Goal: Find specific page/section: Find specific page/section

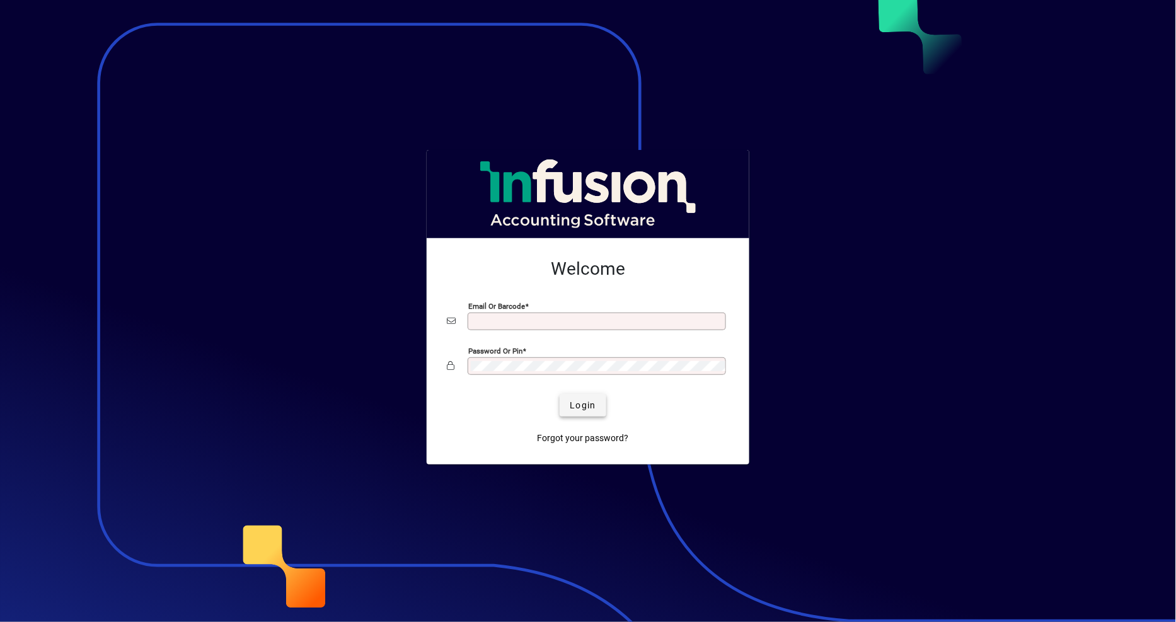
type input "**********"
click at [588, 399] on button "Login" at bounding box center [583, 405] width 46 height 23
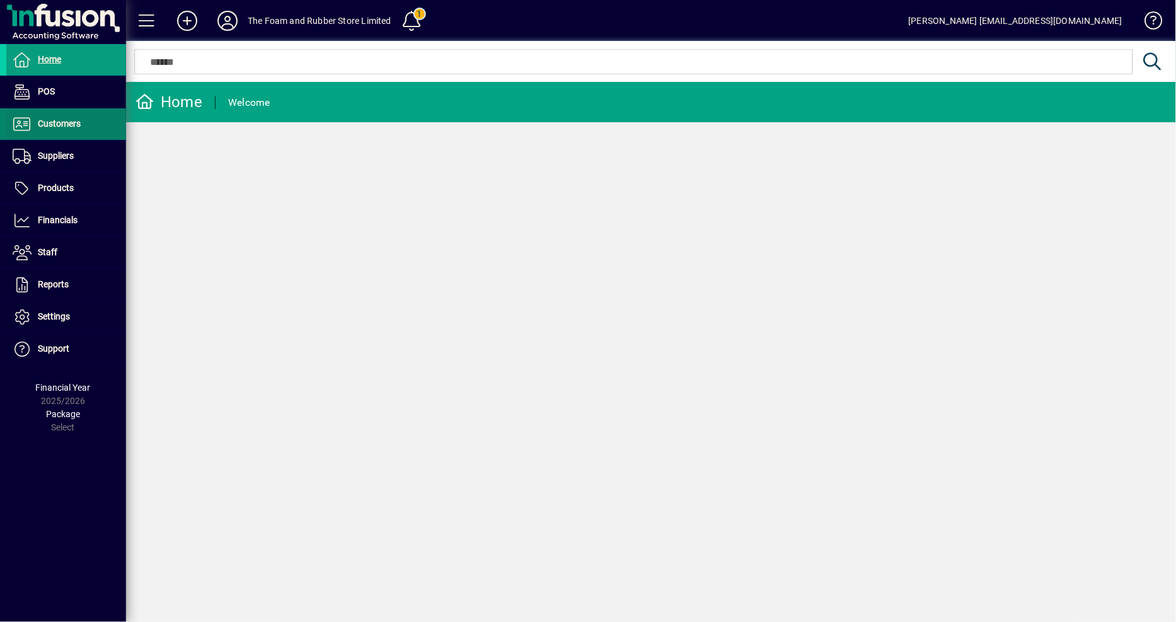
click at [67, 129] on span "Customers" at bounding box center [43, 124] width 74 height 15
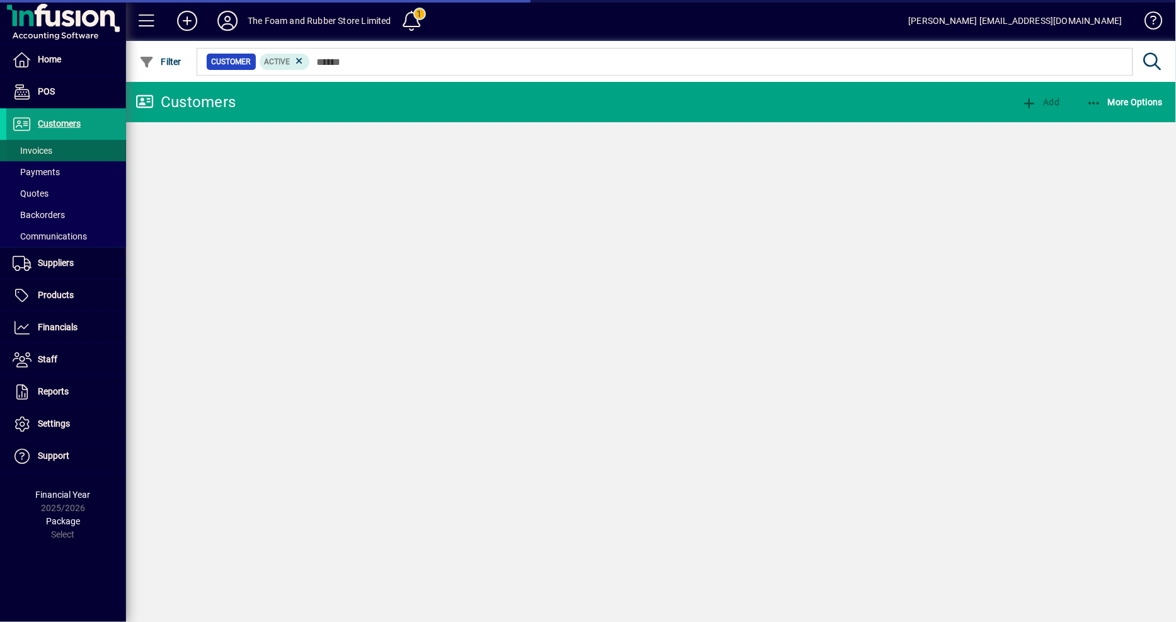
click at [57, 154] on span at bounding box center [66, 150] width 120 height 30
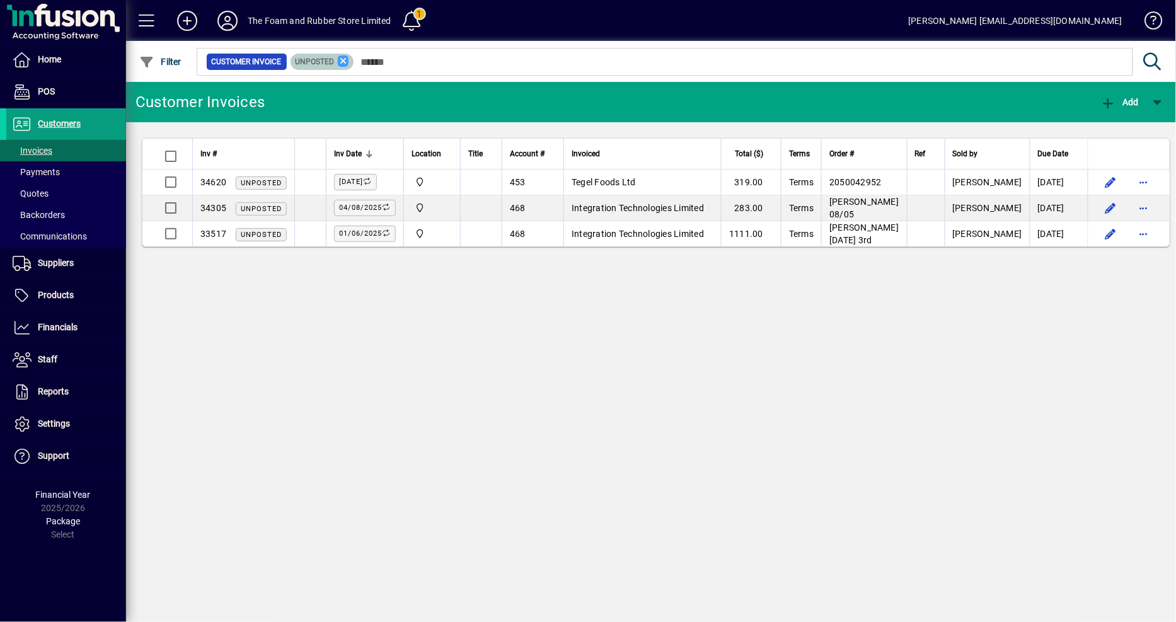
click at [343, 64] on icon at bounding box center [343, 60] width 11 height 11
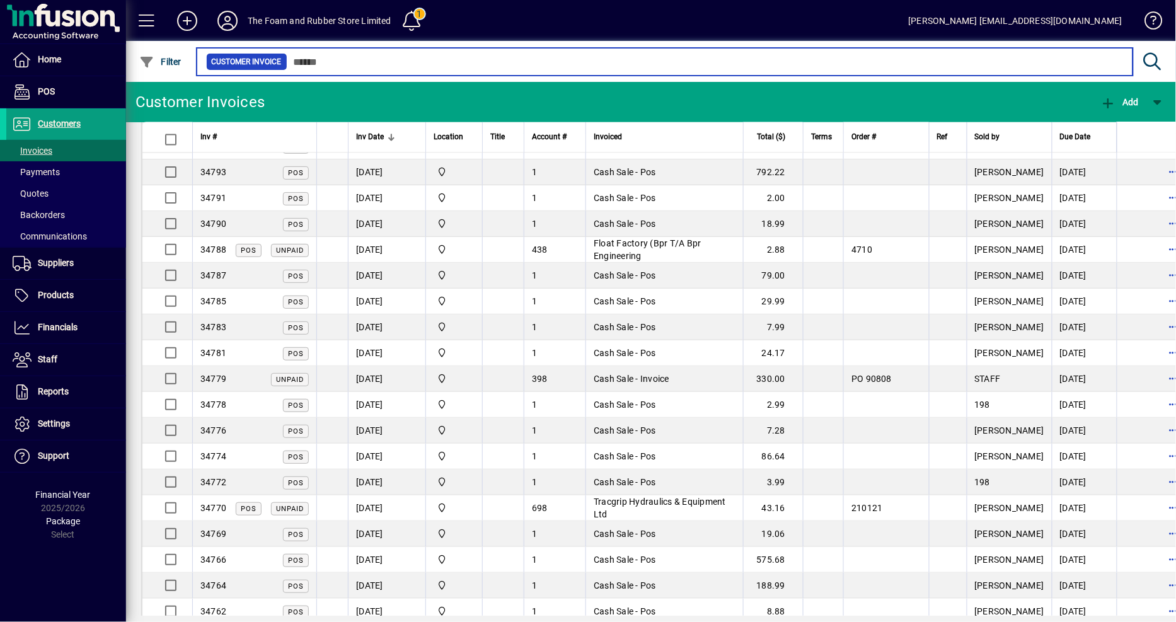
scroll to position [980, 0]
